Goal: Check status: Check status

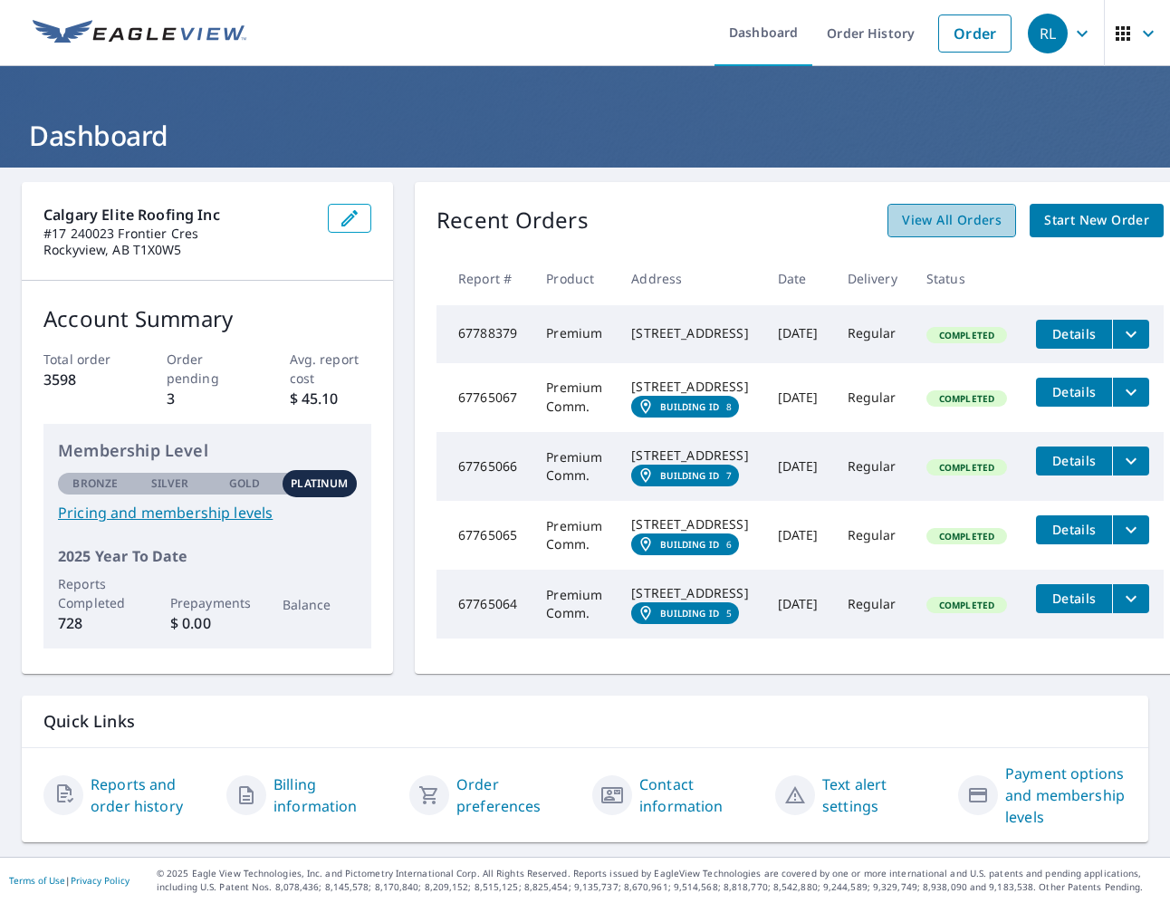
click at [994, 223] on span "View All Orders" at bounding box center [952, 220] width 100 height 23
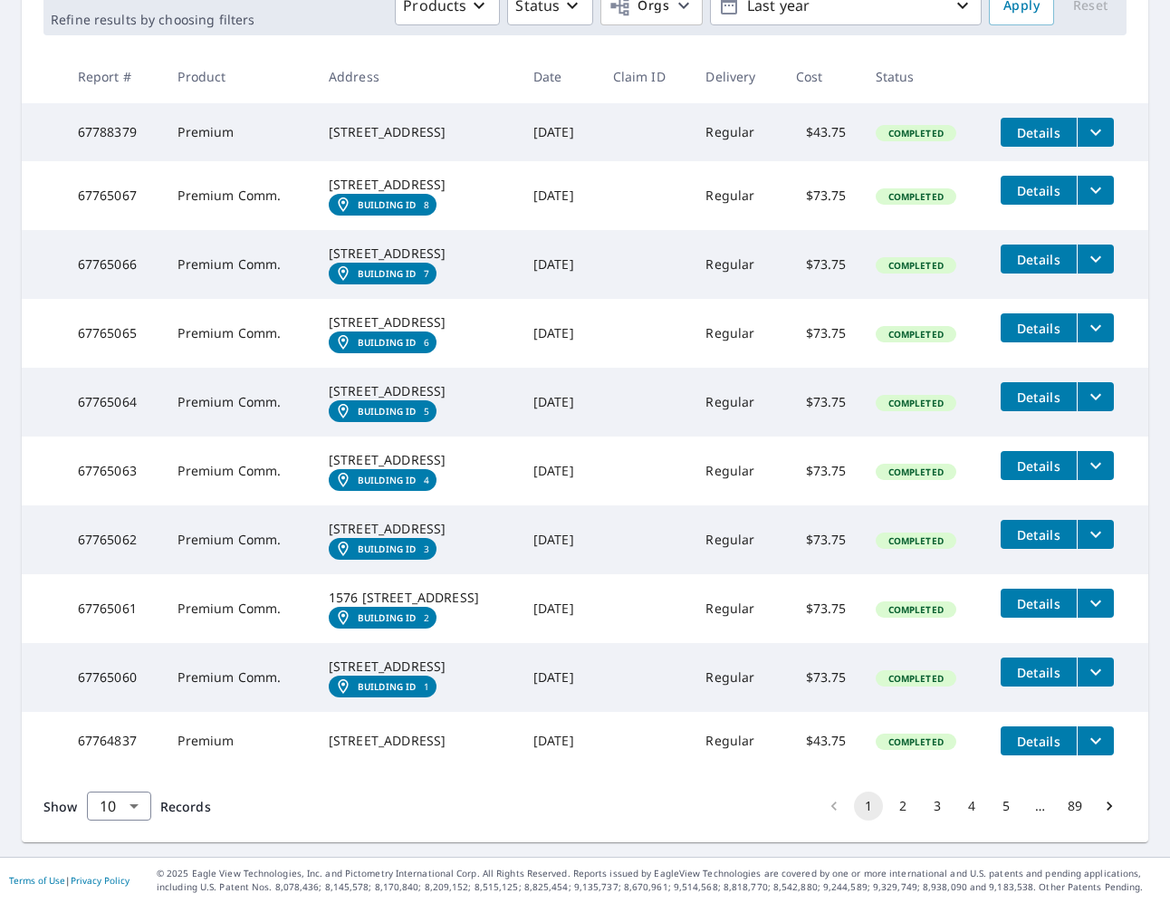
scroll to position [458, 0]
click at [131, 801] on body "RL RL Dashboard Order History Order RL Dashboard / Order History Order History …" at bounding box center [585, 451] width 1170 height 903
click at [130, 805] on li "25" at bounding box center [118, 800] width 64 height 33
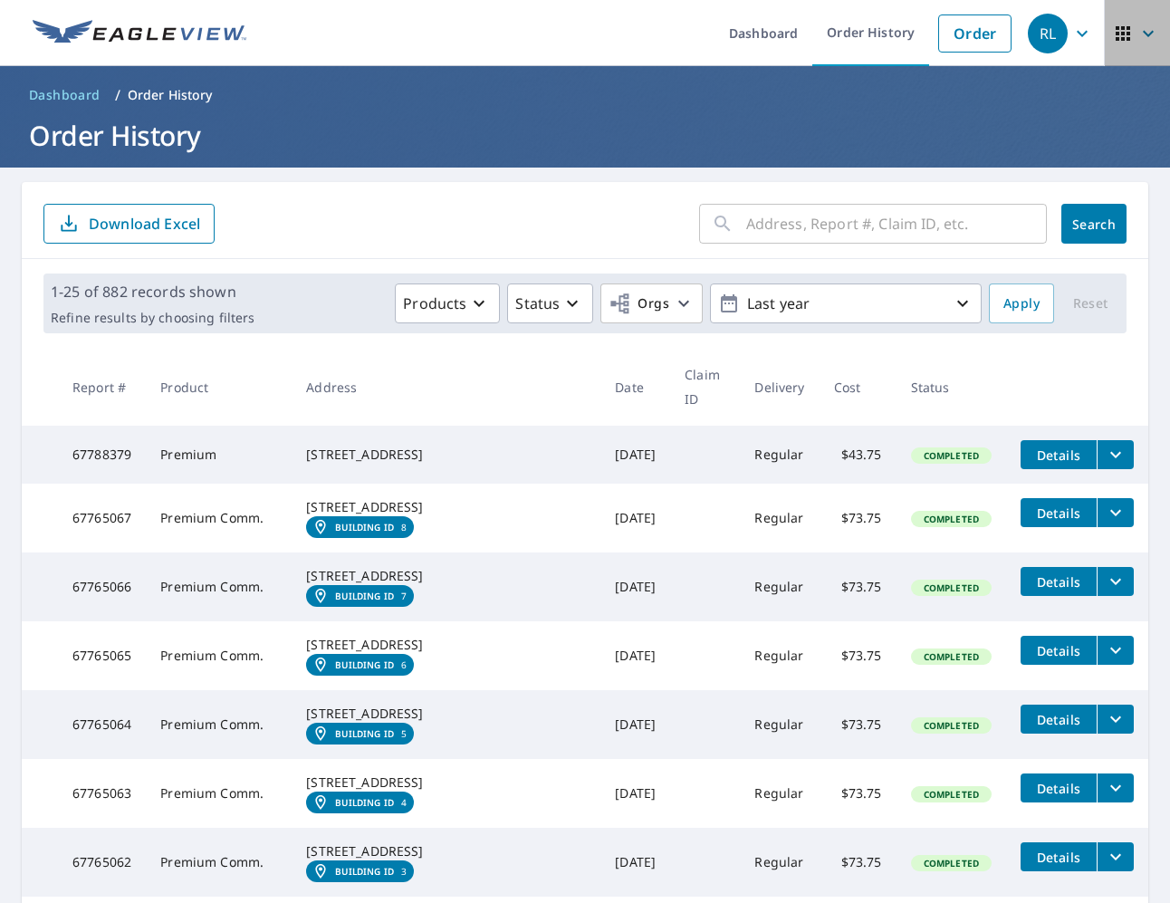
click at [1145, 34] on icon "button" at bounding box center [1149, 34] width 22 height 22
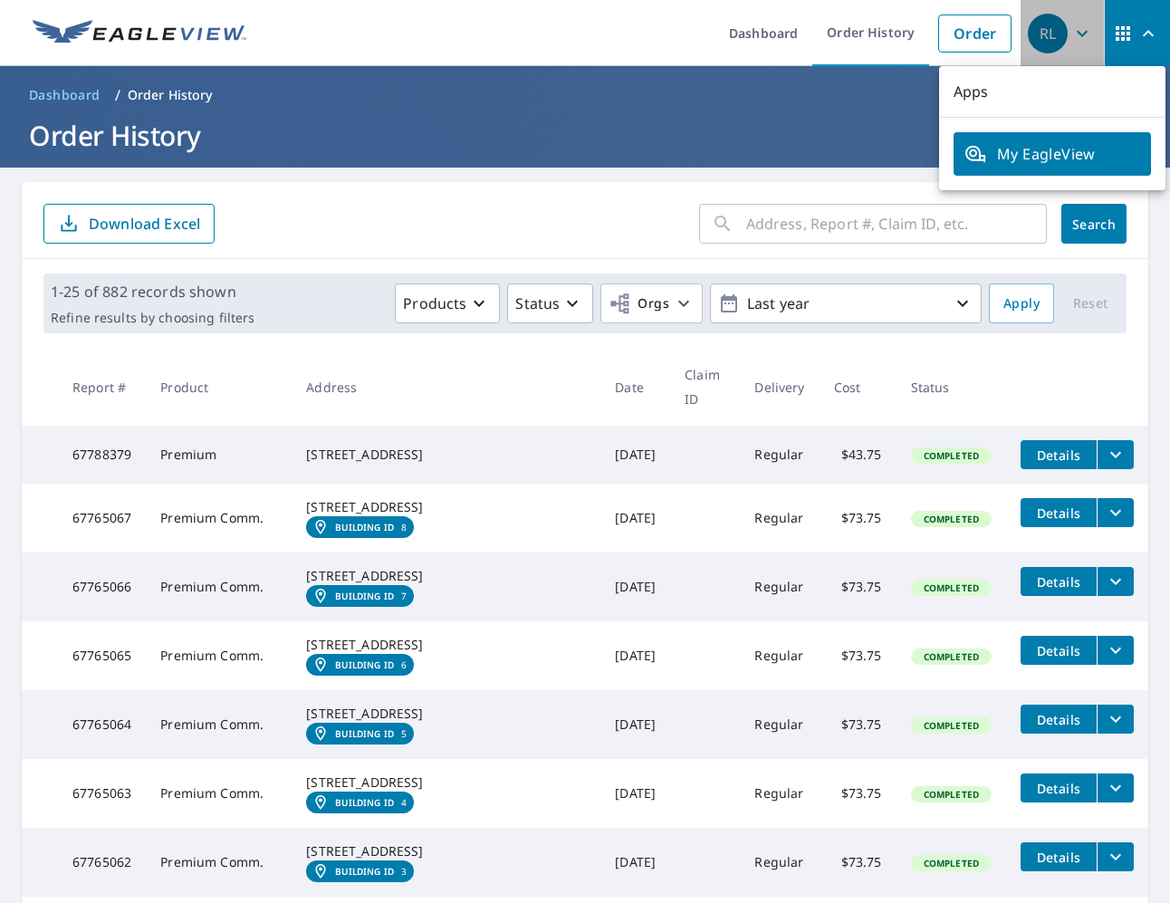
click at [1079, 32] on icon "button" at bounding box center [1082, 33] width 11 height 6
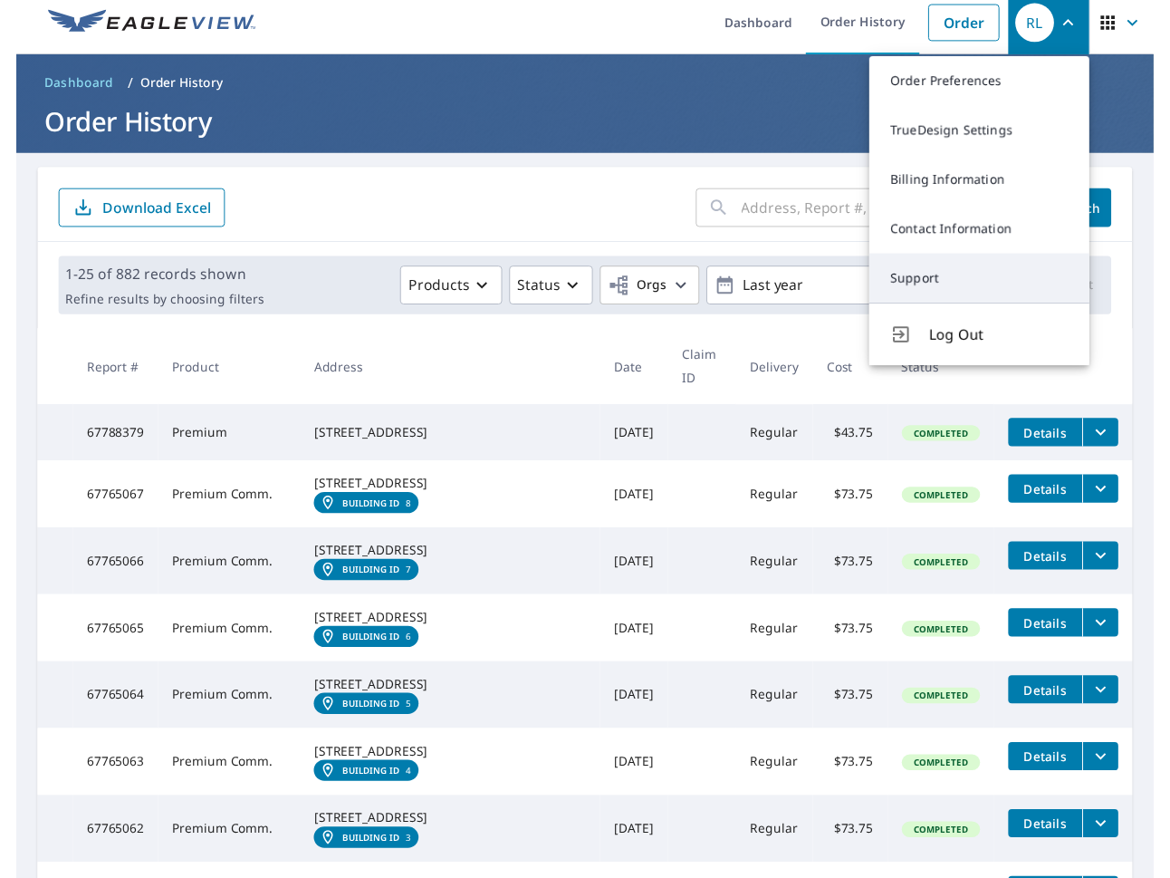
scroll to position [6, 0]
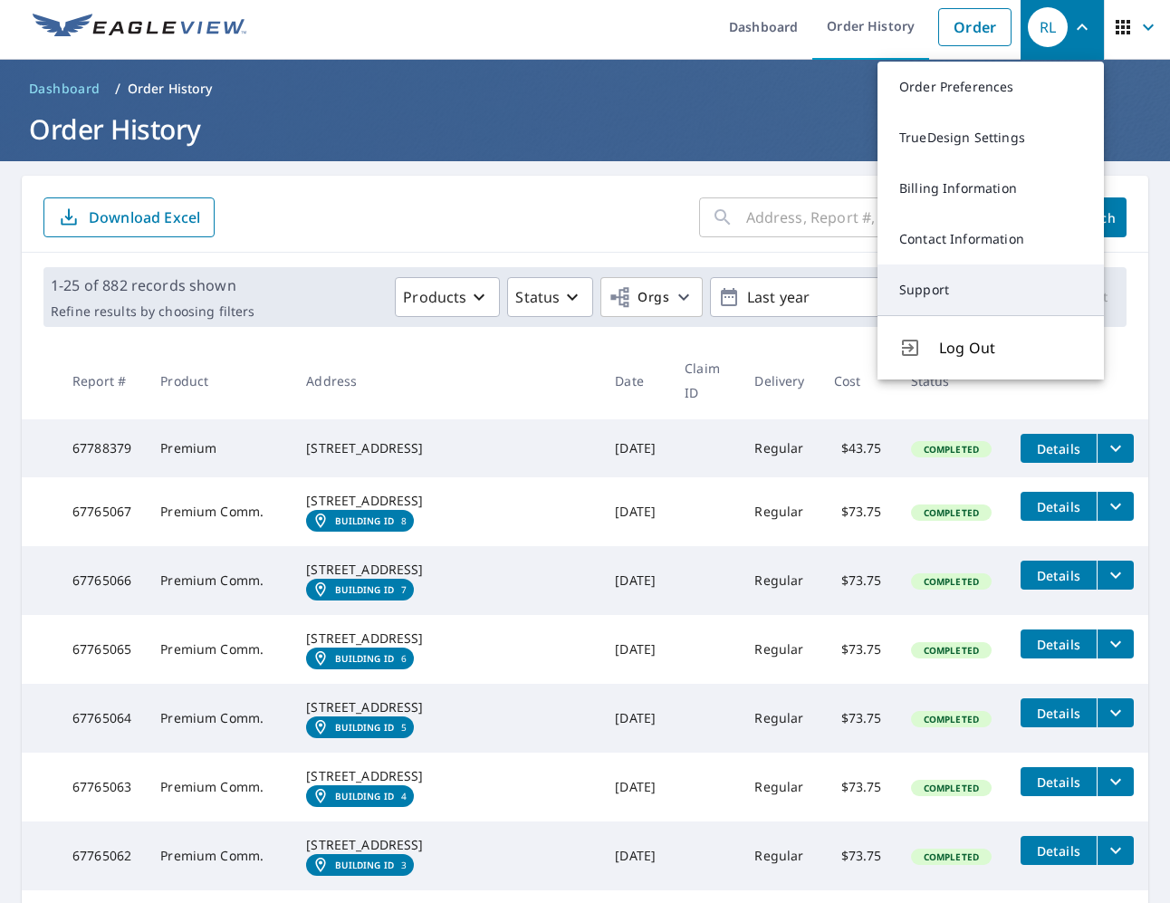
click at [948, 288] on link "Support" at bounding box center [991, 290] width 226 height 51
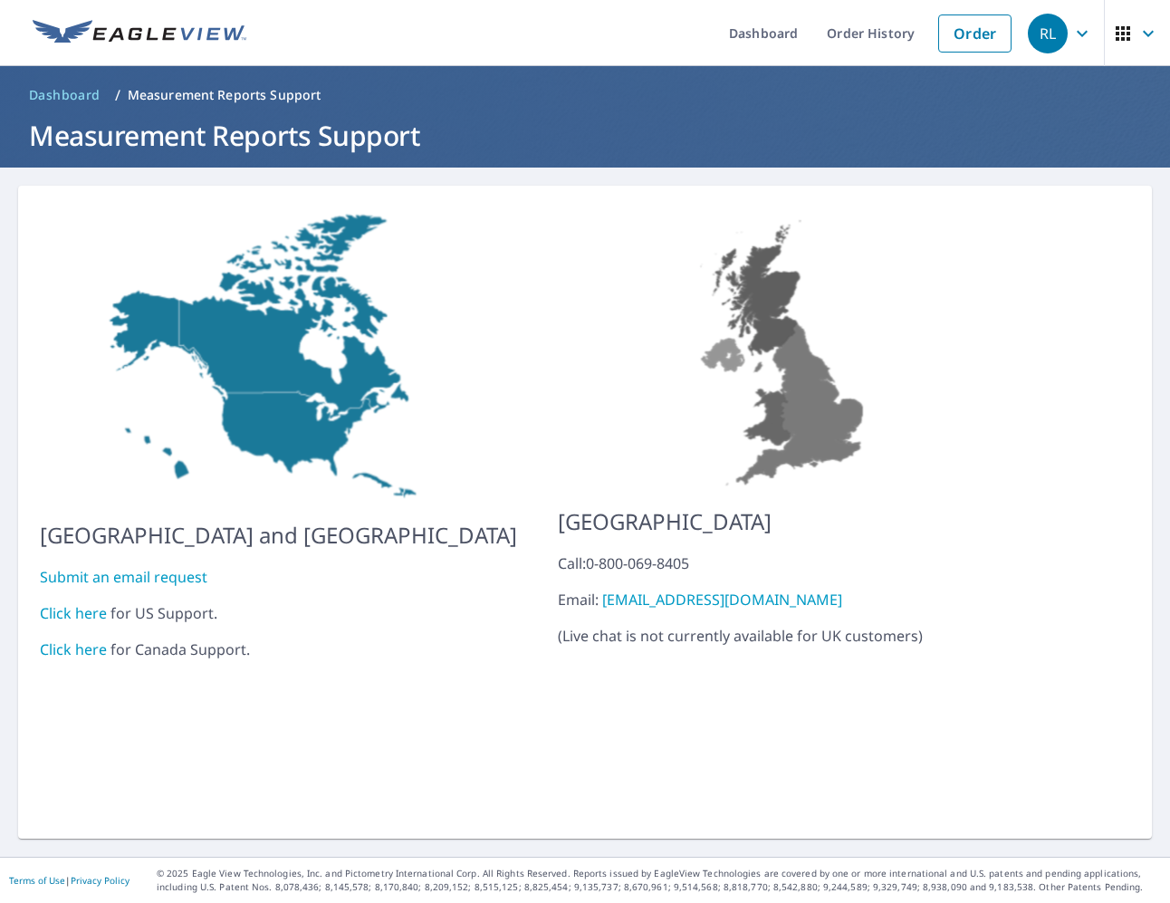
click at [83, 640] on link "Click here" at bounding box center [73, 650] width 67 height 20
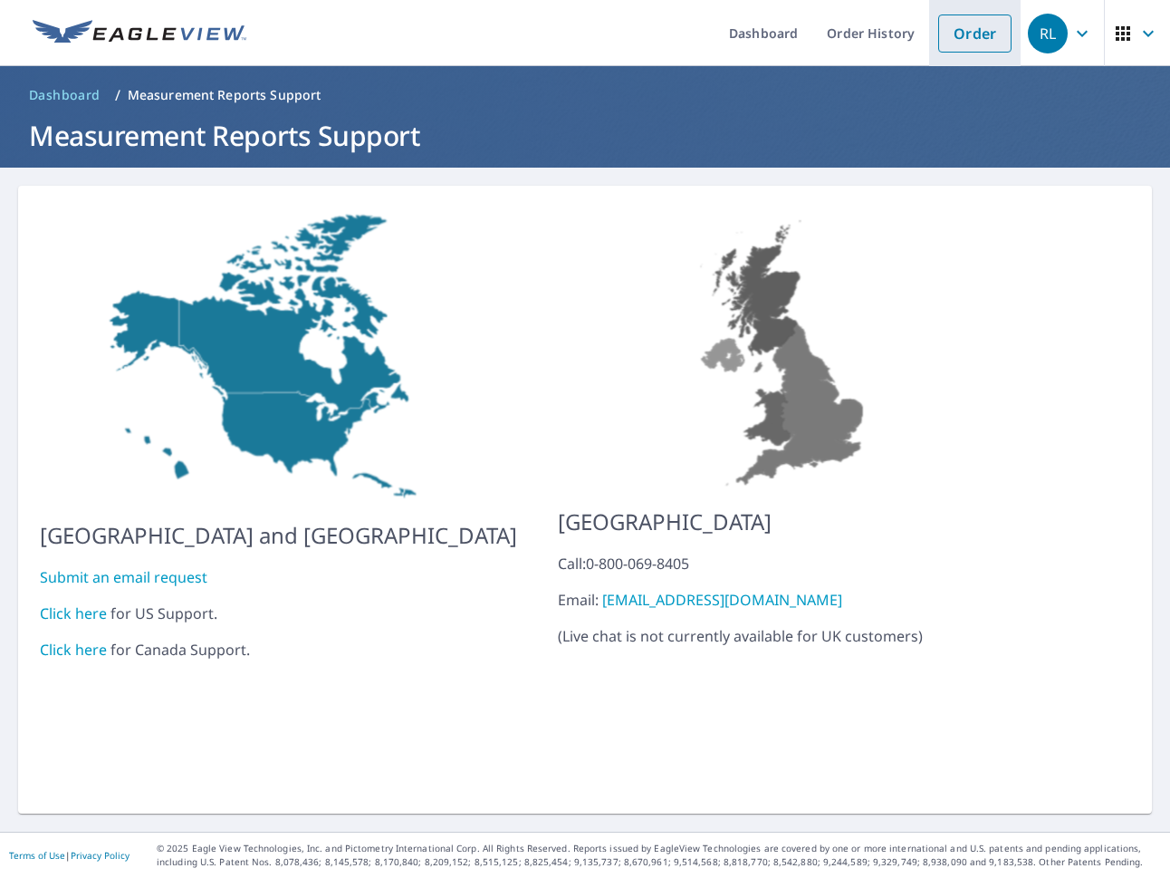
click at [959, 31] on link "Order" at bounding box center [975, 33] width 73 height 38
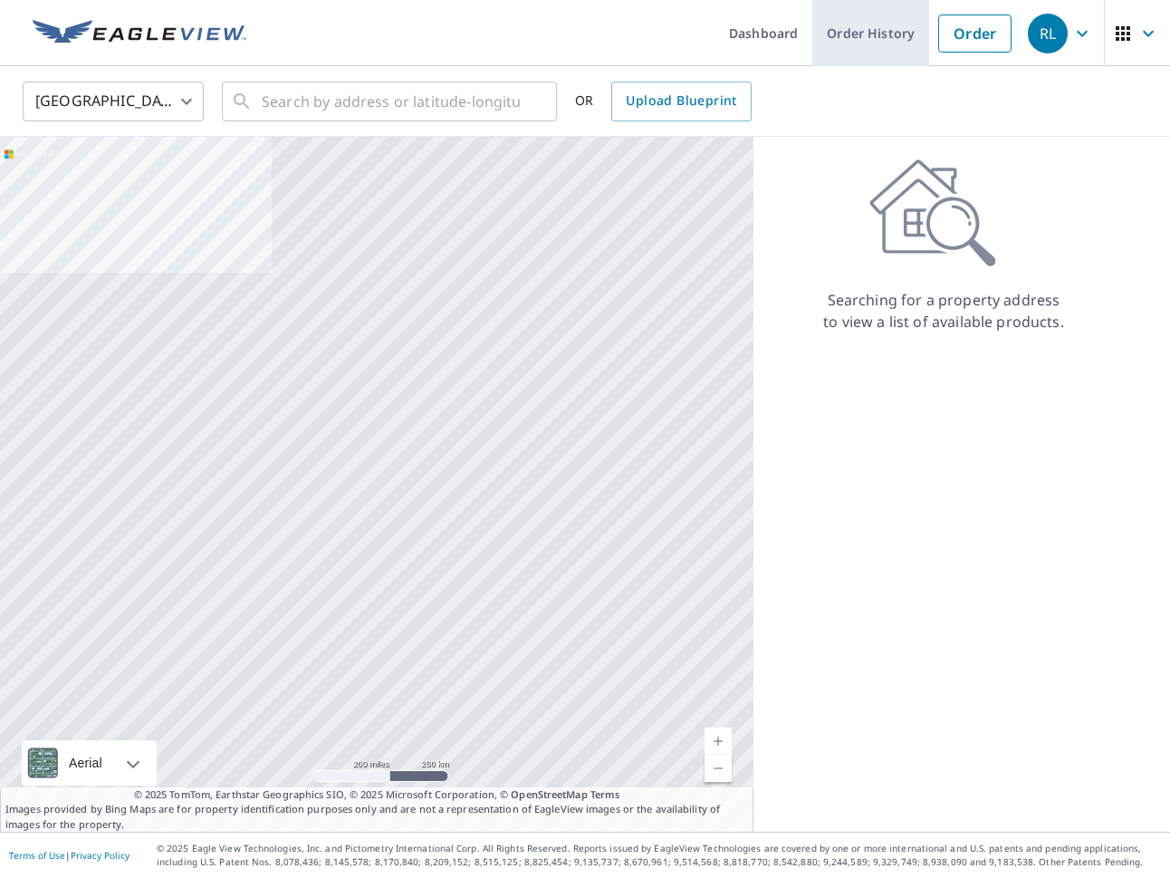
click at [865, 35] on link "Order History" at bounding box center [871, 33] width 117 height 66
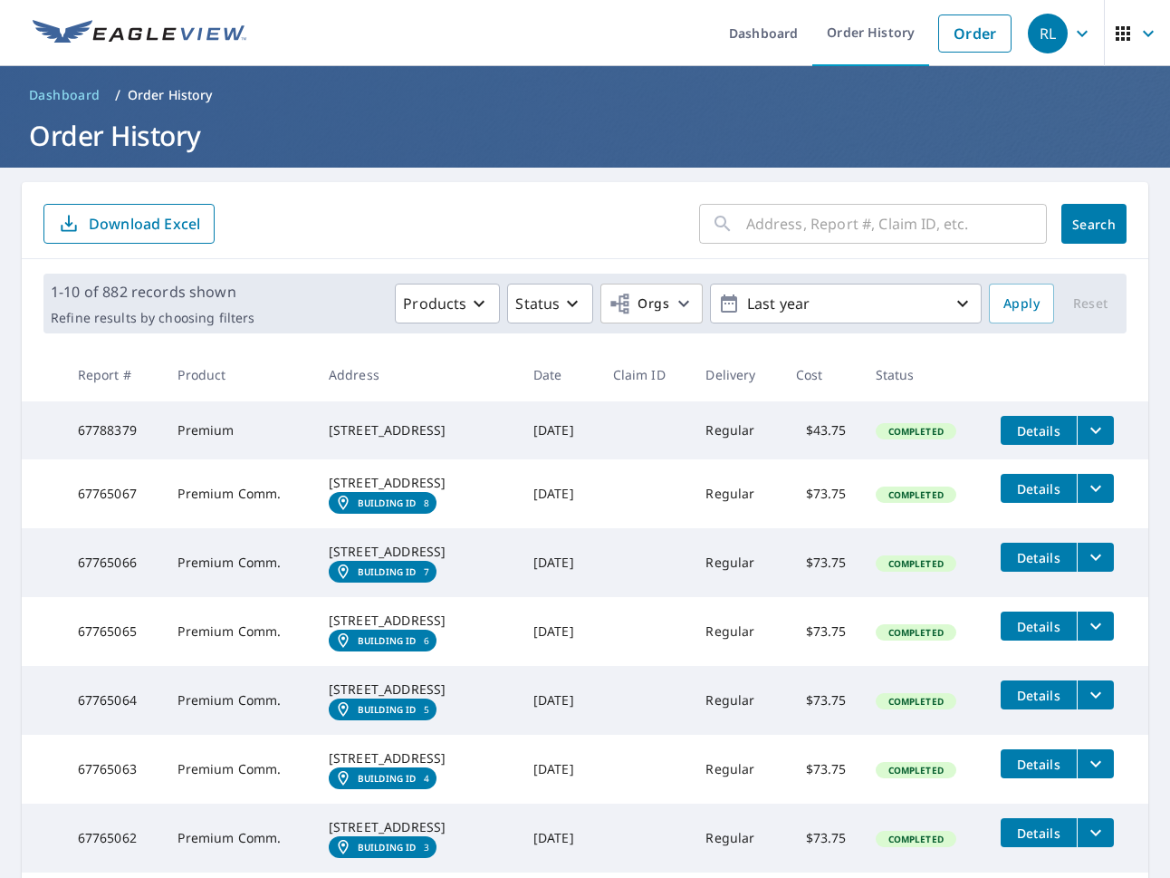
click at [807, 221] on input "text" at bounding box center [896, 223] width 301 height 51
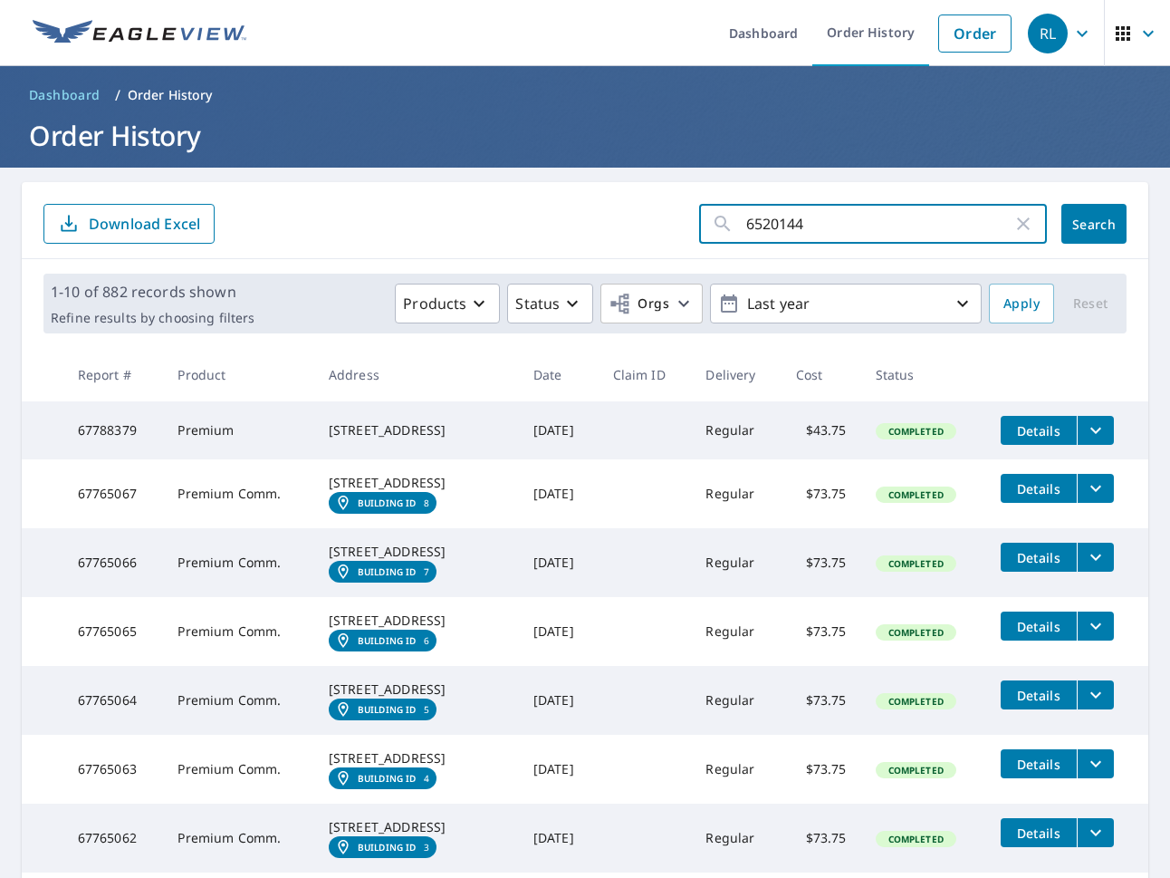
type input "65201440"
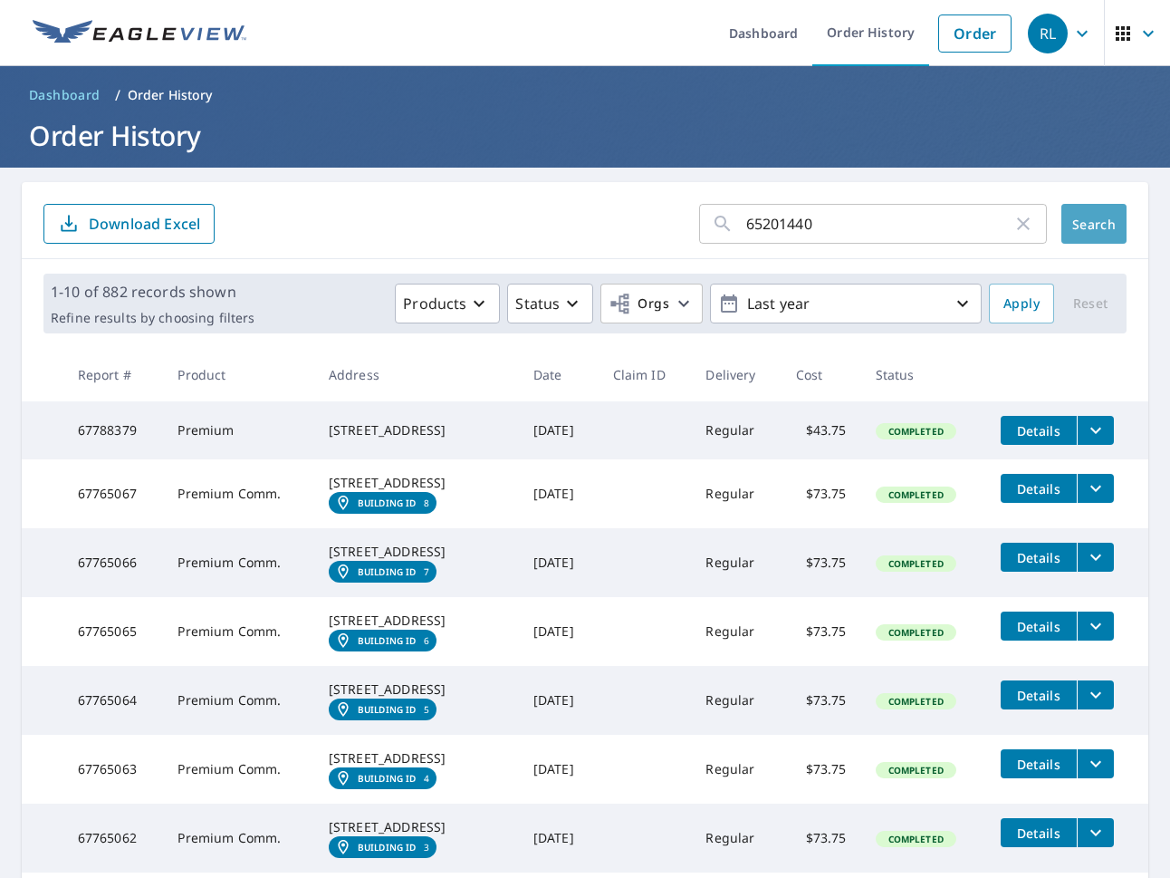
click at [1107, 218] on span "Search" at bounding box center [1094, 224] width 36 height 17
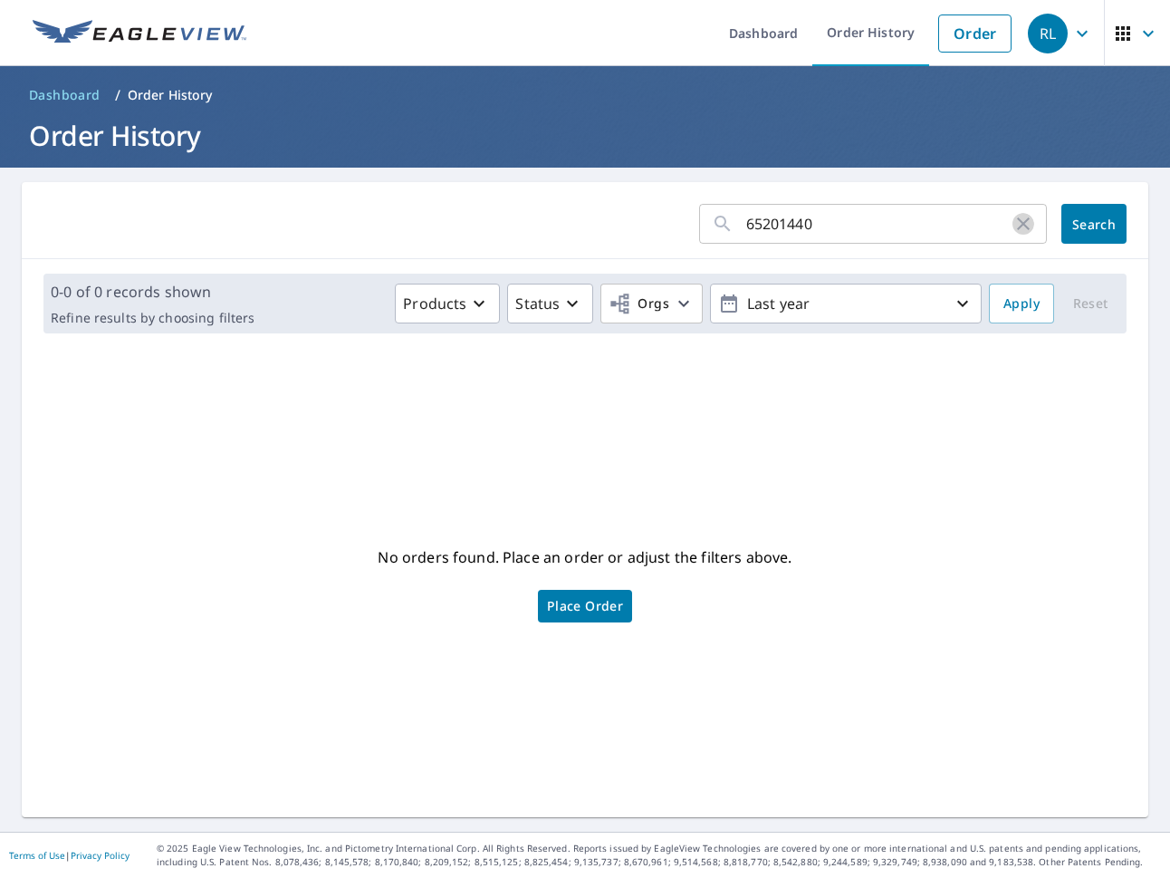
click at [1032, 225] on icon "button" at bounding box center [1024, 224] width 22 height 22
